Goal: Task Accomplishment & Management: Complete application form

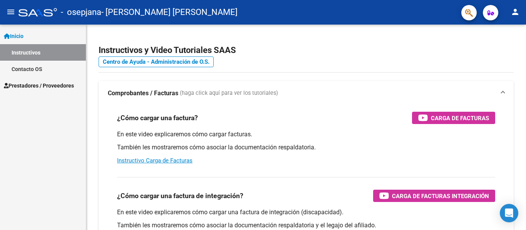
click at [47, 82] on span "Prestadores / Proveedores" at bounding box center [39, 86] width 70 height 8
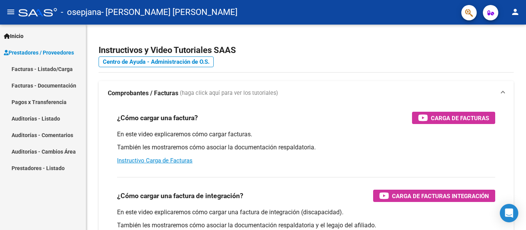
click at [52, 69] on link "Facturas - Listado/Carga" at bounding box center [43, 69] width 86 height 17
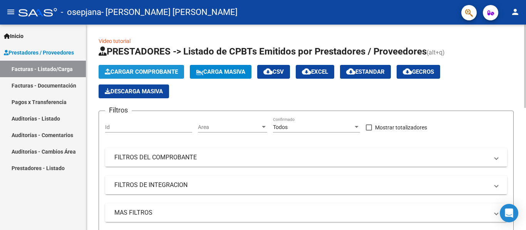
click at [159, 67] on button "Cargar Comprobante" at bounding box center [140, 72] width 85 height 14
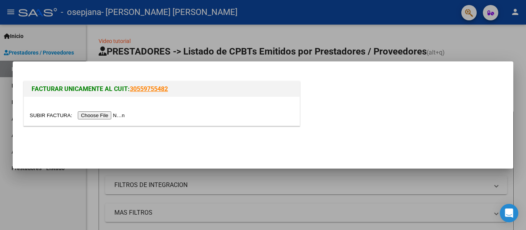
click at [118, 116] on input "file" at bounding box center [78, 116] width 97 height 8
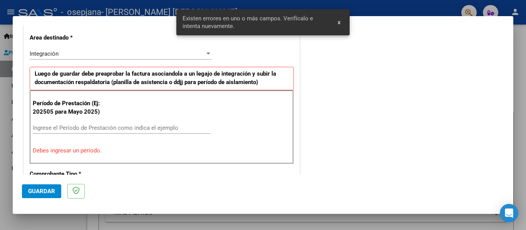
scroll to position [155, 0]
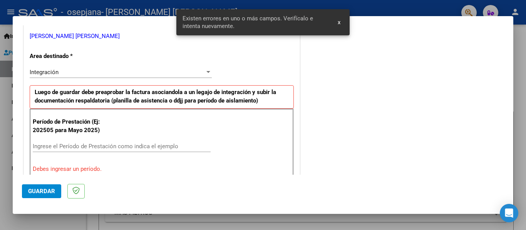
click at [65, 70] on div "Integración" at bounding box center [117, 72] width 175 height 7
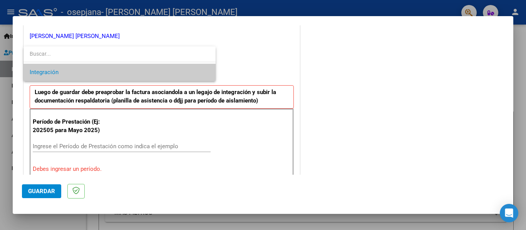
click at [65, 70] on span "Integración" at bounding box center [120, 72] width 180 height 17
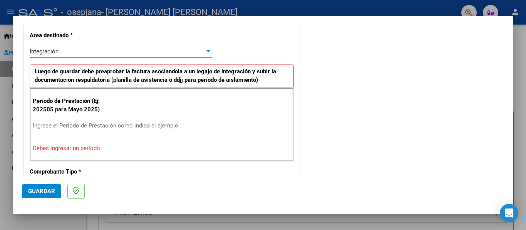
scroll to position [193, 0]
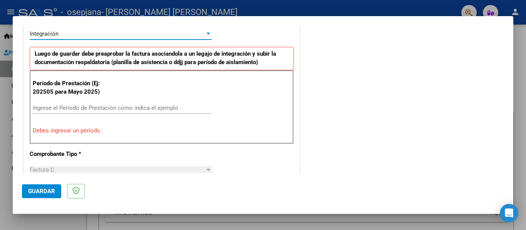
click at [86, 111] on input "Ingrese el Período de Prestación como indica el ejemplo" at bounding box center [122, 108] width 178 height 7
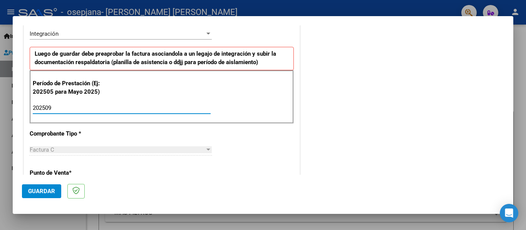
type input "202509"
click at [232, 125] on div "CUIT * 20-42674966-2 Ingresar CUIT ANALISIS PRESTADOR [PERSON_NAME] [PERSON_NAM…" at bounding box center [161, 217] width 275 height 579
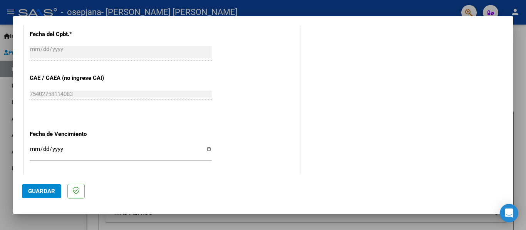
scroll to position [527, 0]
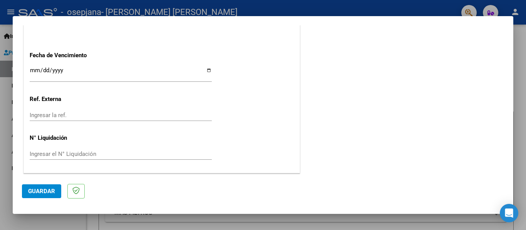
click at [40, 194] on span "Guardar" at bounding box center [41, 191] width 27 height 7
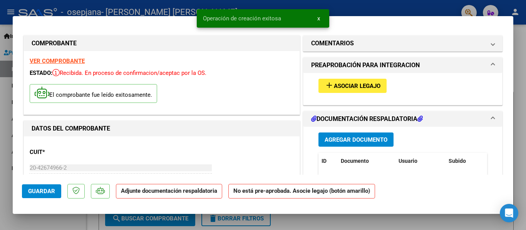
click at [334, 92] on button "add Asociar Legajo" at bounding box center [352, 86] width 68 height 14
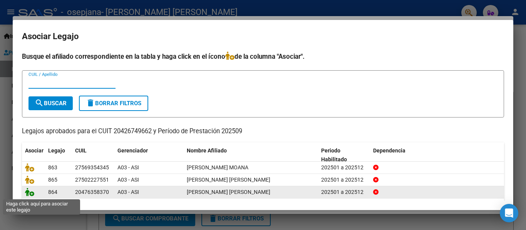
click at [30, 195] on icon at bounding box center [29, 192] width 9 height 8
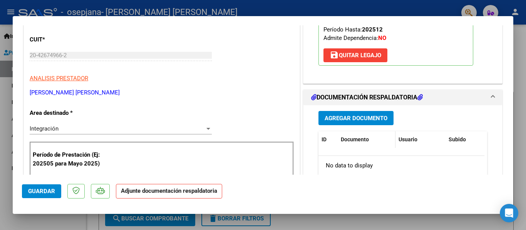
scroll to position [115, 0]
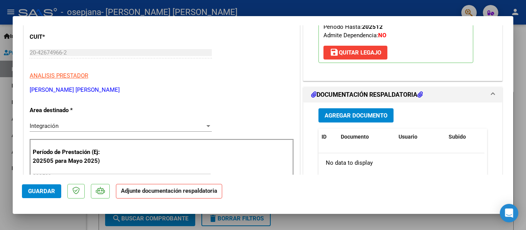
click at [353, 120] on button "Agregar Documento" at bounding box center [355, 115] width 75 height 14
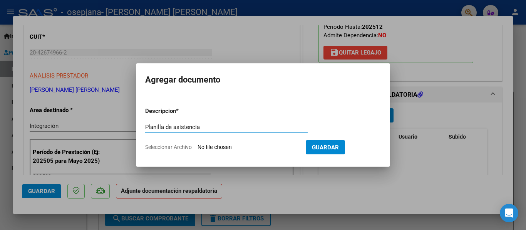
type input "Planilla de asistencia"
click at [229, 149] on input "Seleccionar Archivo" at bounding box center [248, 147] width 102 height 7
type input "C:\fakepath\Planilla de asistencia [PERSON_NAME] Septiembre 2025 Firmada y Sell…"
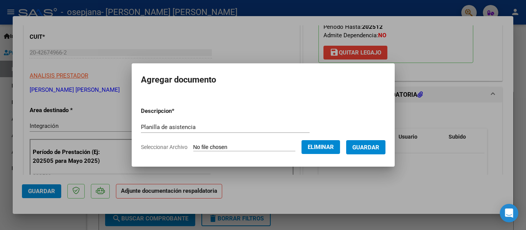
click at [377, 150] on span "Guardar" at bounding box center [365, 147] width 27 height 7
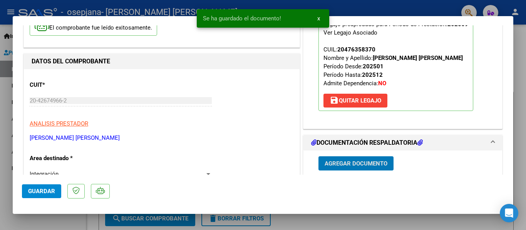
scroll to position [0, 0]
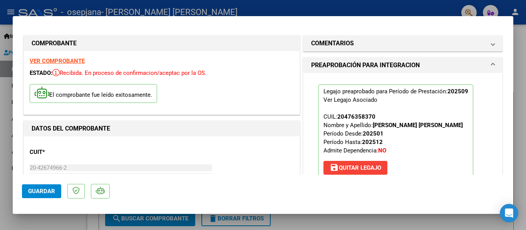
click at [43, 189] on span "Guardar" at bounding box center [41, 191] width 27 height 7
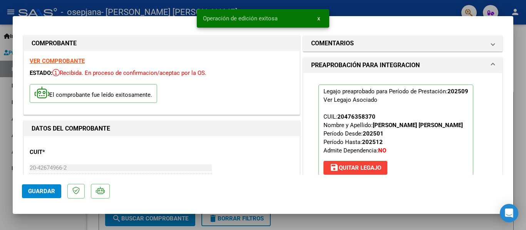
click at [0, 173] on div at bounding box center [263, 115] width 526 height 230
type input "$ 0,00"
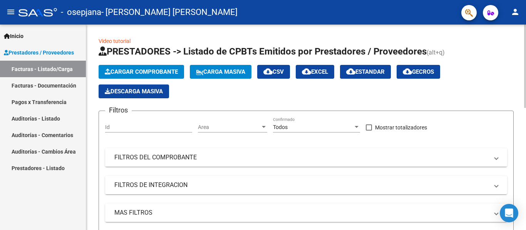
click at [155, 72] on span "Cargar Comprobante" at bounding box center [141, 71] width 73 height 7
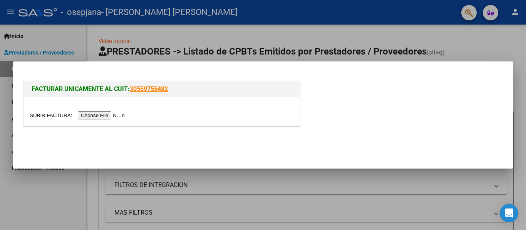
click at [110, 117] on input "file" at bounding box center [78, 116] width 97 height 8
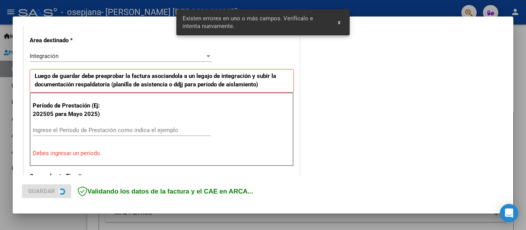
scroll to position [179, 0]
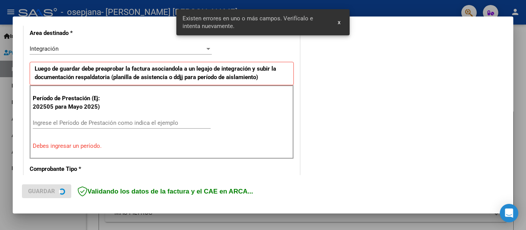
click at [92, 124] on input "Ingrese el Período de Prestación como indica el ejemplo" at bounding box center [122, 123] width 178 height 7
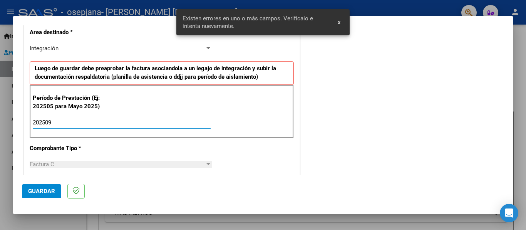
type input "202509"
click at [250, 77] on strong "Luego de guardar debe preaprobar la factura asociandola a un legajo de integrac…" at bounding box center [155, 73] width 241 height 16
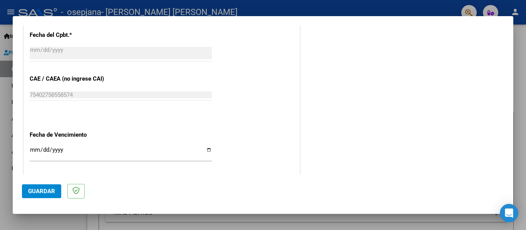
scroll to position [486, 0]
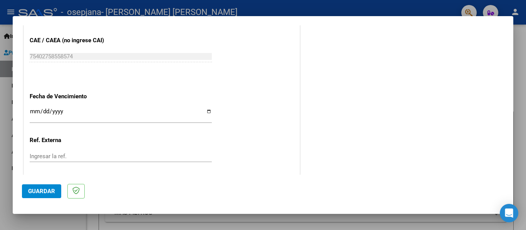
click at [38, 188] on span "Guardar" at bounding box center [41, 191] width 27 height 7
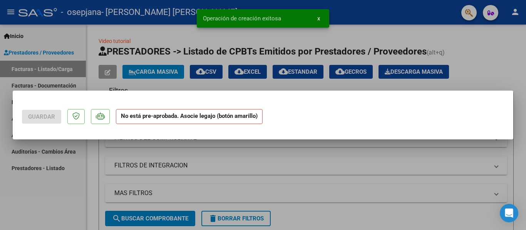
scroll to position [0, 0]
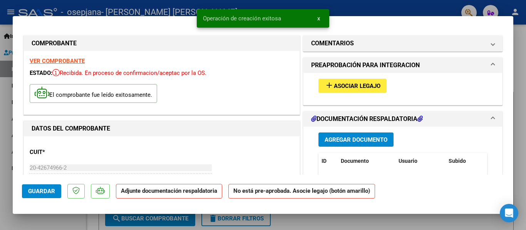
click at [380, 87] on button "add Asociar Legajo" at bounding box center [352, 86] width 68 height 14
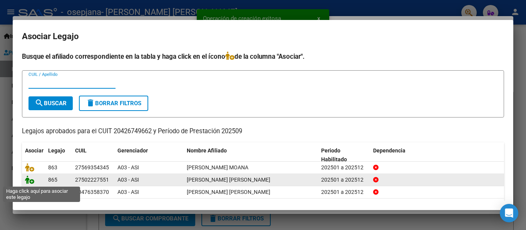
click at [28, 180] on icon at bounding box center [29, 180] width 9 height 8
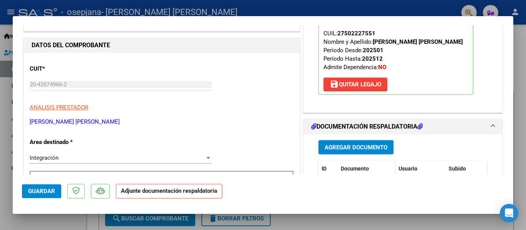
scroll to position [115, 0]
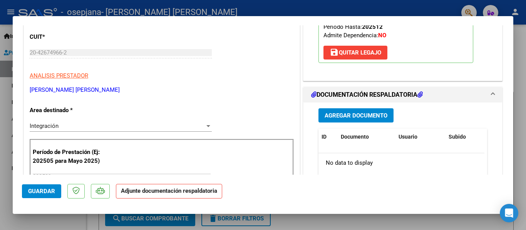
click at [376, 119] on span "Agregar Documento" at bounding box center [355, 115] width 63 height 7
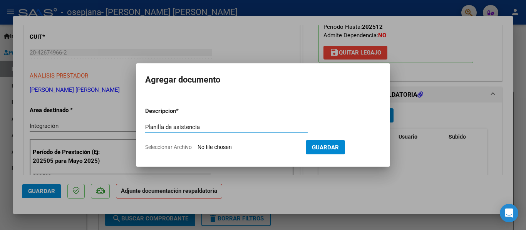
type input "Planilla de asistencia"
click at [235, 148] on input "Seleccionar Archivo" at bounding box center [248, 147] width 102 height 7
type input "C:\fakepath\Planilla de asistencia [PERSON_NAME] 2025 Firmada y Sellada.pdf"
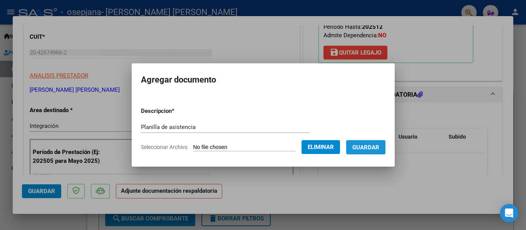
click at [376, 151] on span "Guardar" at bounding box center [365, 147] width 27 height 7
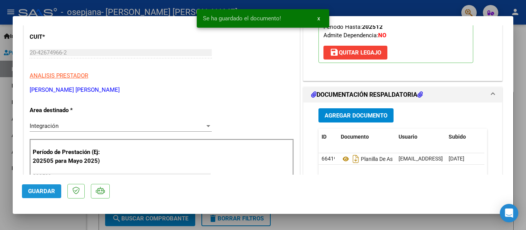
click at [44, 189] on span "Guardar" at bounding box center [41, 191] width 27 height 7
click at [0, 160] on div at bounding box center [263, 115] width 526 height 230
type input "$ 0,00"
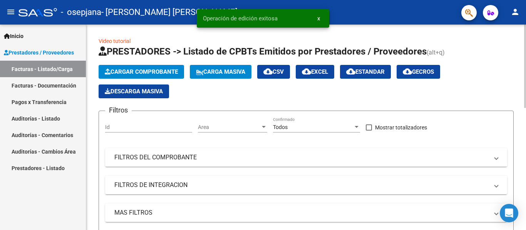
click at [165, 74] on span "Cargar Comprobante" at bounding box center [141, 71] width 73 height 7
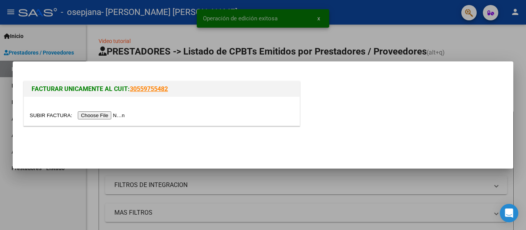
click at [127, 112] on input "file" at bounding box center [78, 116] width 97 height 8
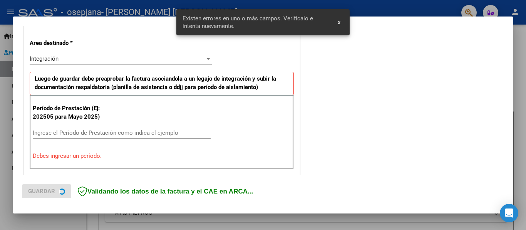
scroll to position [179, 0]
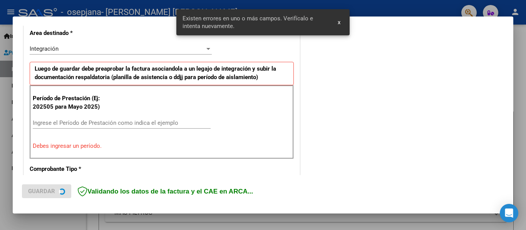
click at [112, 127] on div "Ingrese el Período de Prestación como indica el ejemplo" at bounding box center [122, 123] width 178 height 12
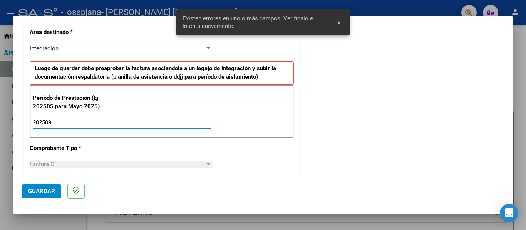
type input "202509"
click at [224, 129] on div "Período de Prestación (Ej: 202505 para Mayo 2025) 202509 Ingrese el Período de …" at bounding box center [162, 112] width 264 height 54
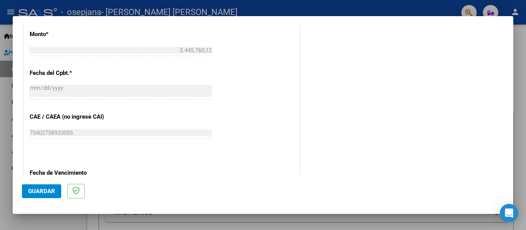
scroll to position [423, 0]
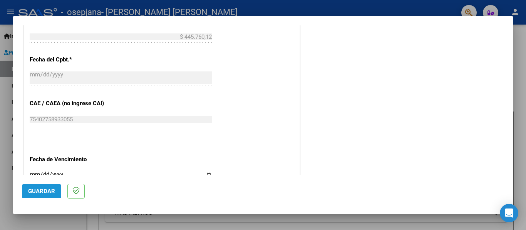
click at [42, 187] on button "Guardar" at bounding box center [41, 192] width 39 height 14
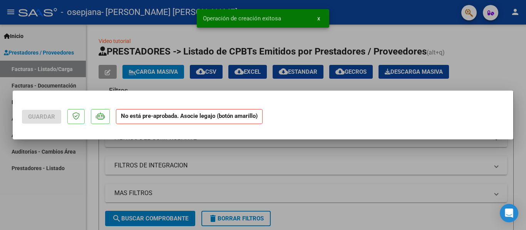
scroll to position [0, 0]
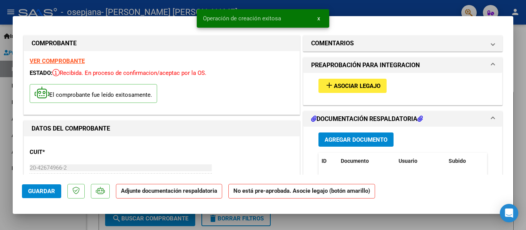
click at [68, 62] on strong "VER COMPROBANTE" at bounding box center [57, 61] width 55 height 7
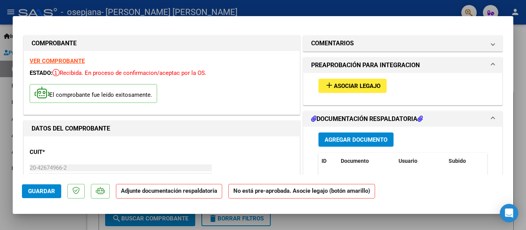
click at [365, 86] on span "Asociar Legajo" at bounding box center [357, 86] width 47 height 7
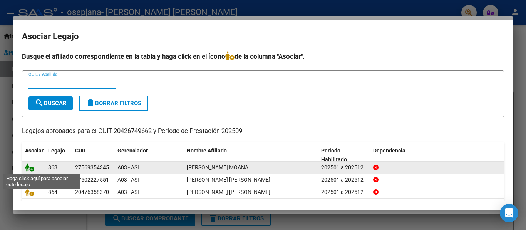
click at [26, 167] on icon at bounding box center [29, 168] width 9 height 8
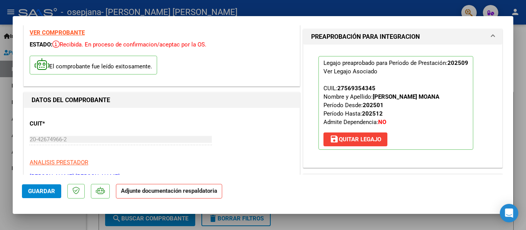
scroll to position [77, 0]
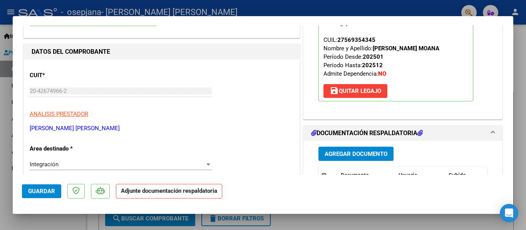
click at [358, 151] on span "Agregar Documento" at bounding box center [355, 154] width 63 height 7
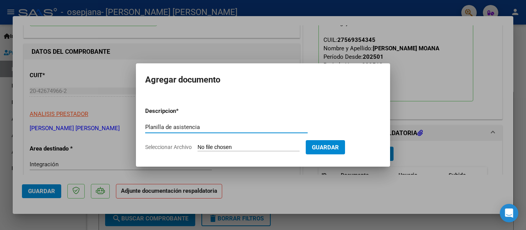
type input "Planilla de asistencia"
click at [272, 144] on input "Seleccionar Archivo" at bounding box center [248, 147] width 102 height 7
type input "C:\fakepath\Planilla de asistencia Malena Septiembre 2025 Firmada y Sellada.pdf"
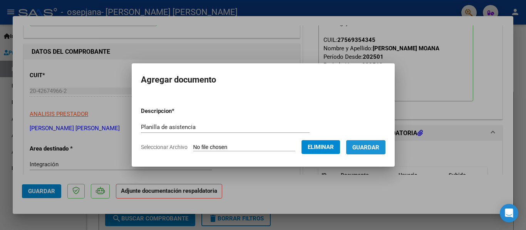
click at [379, 149] on span "Guardar" at bounding box center [365, 147] width 27 height 7
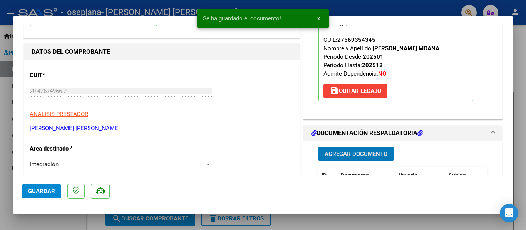
click at [43, 194] on span "Guardar" at bounding box center [41, 191] width 27 height 7
click at [7, 220] on div at bounding box center [263, 115] width 526 height 230
type input "$ 0,00"
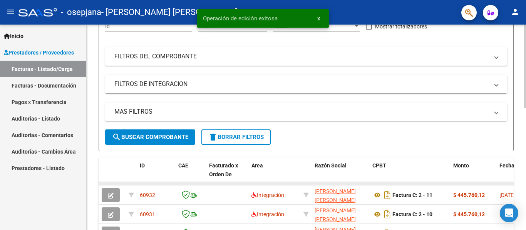
scroll to position [154, 0]
